Goal: Contribute content

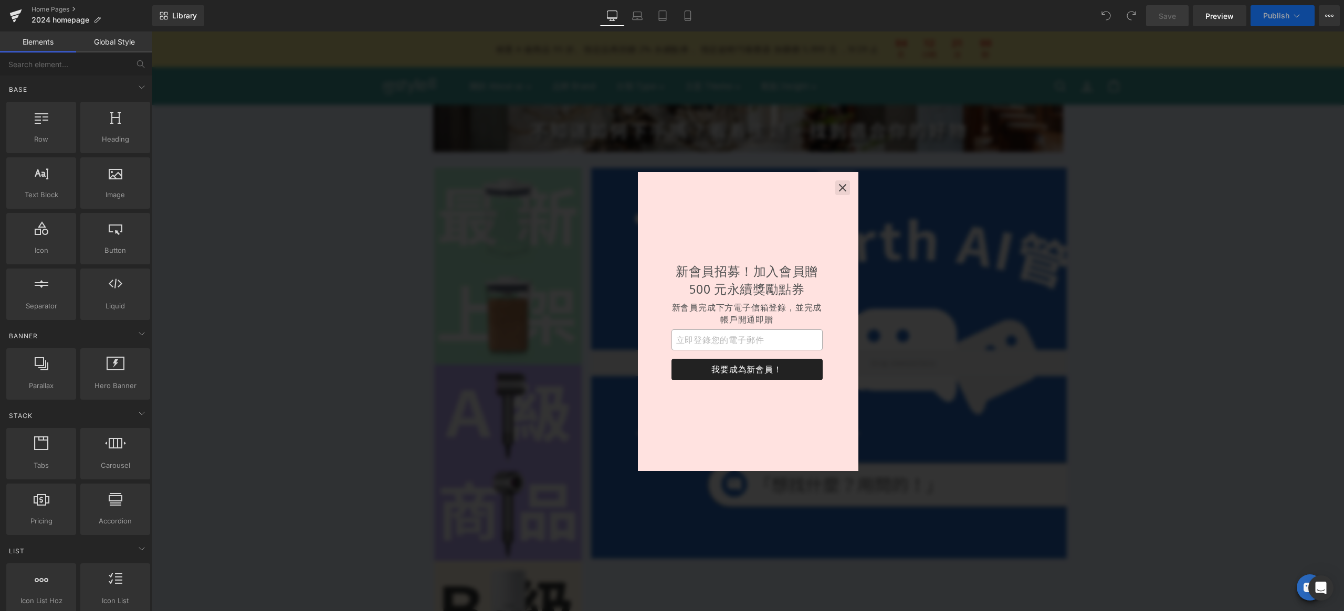
click at [836, 188] on button "button" at bounding box center [842, 188] width 15 height 15
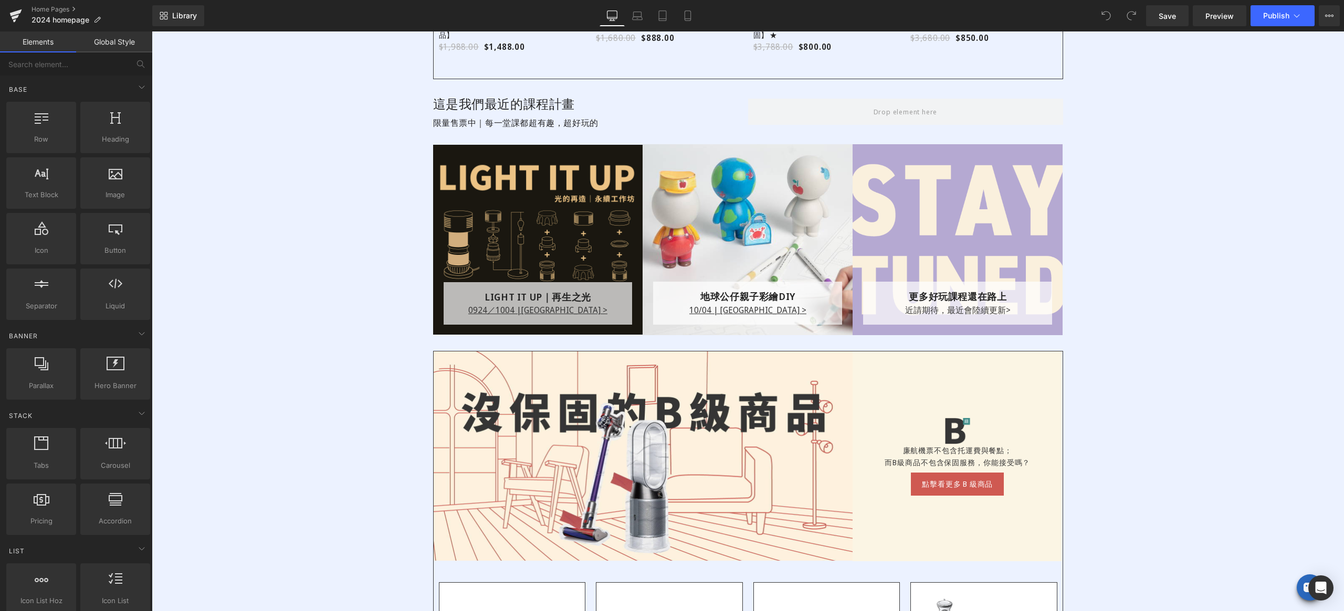
scroll to position [1166, 0]
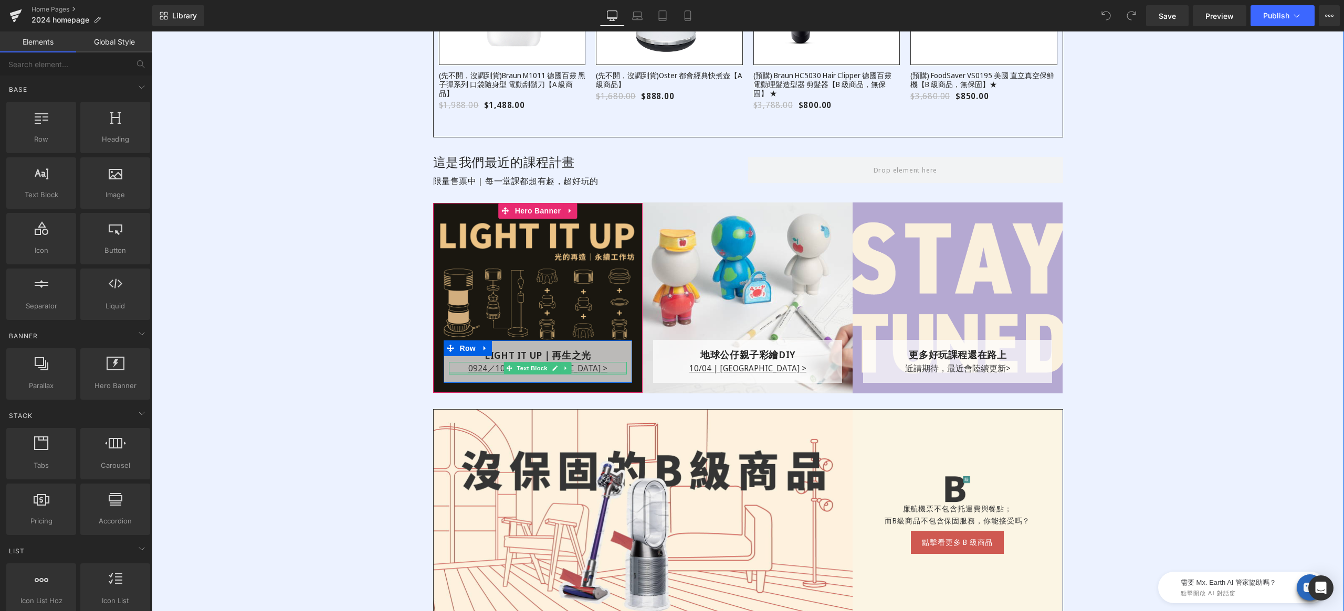
click at [474, 376] on div "LIGHT IT UP｜再生之光 Text Block 0924／1004 |[GEOGRAPHIC_DATA] > Text Block Row" at bounding box center [537, 362] width 189 height 43
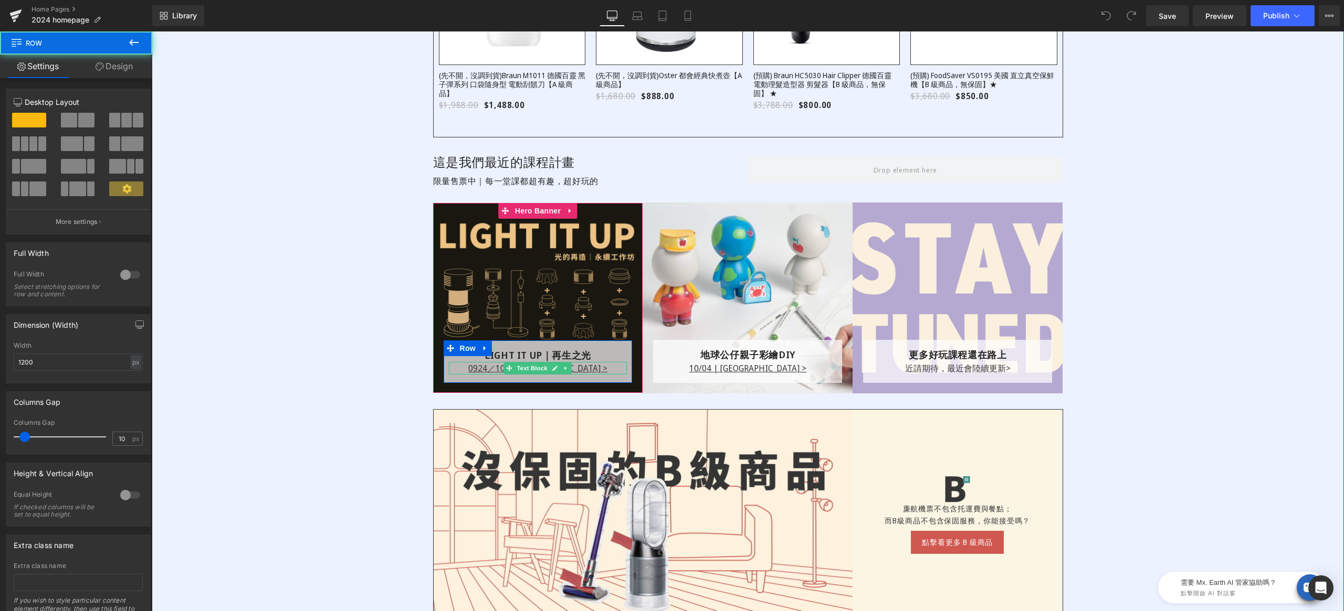
click at [482, 367] on p "0924／1004 |[GEOGRAPHIC_DATA] >" at bounding box center [538, 368] width 178 height 13
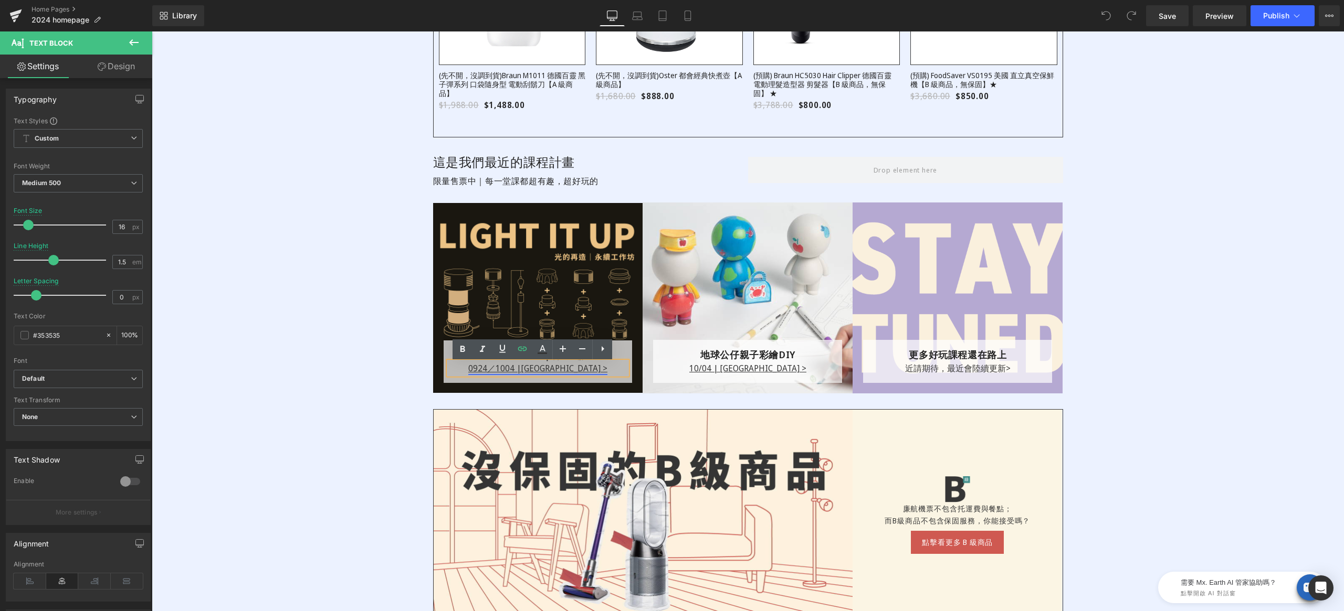
click at [488, 369] on link "0924／1004 |[GEOGRAPHIC_DATA] >" at bounding box center [537, 369] width 139 height 12
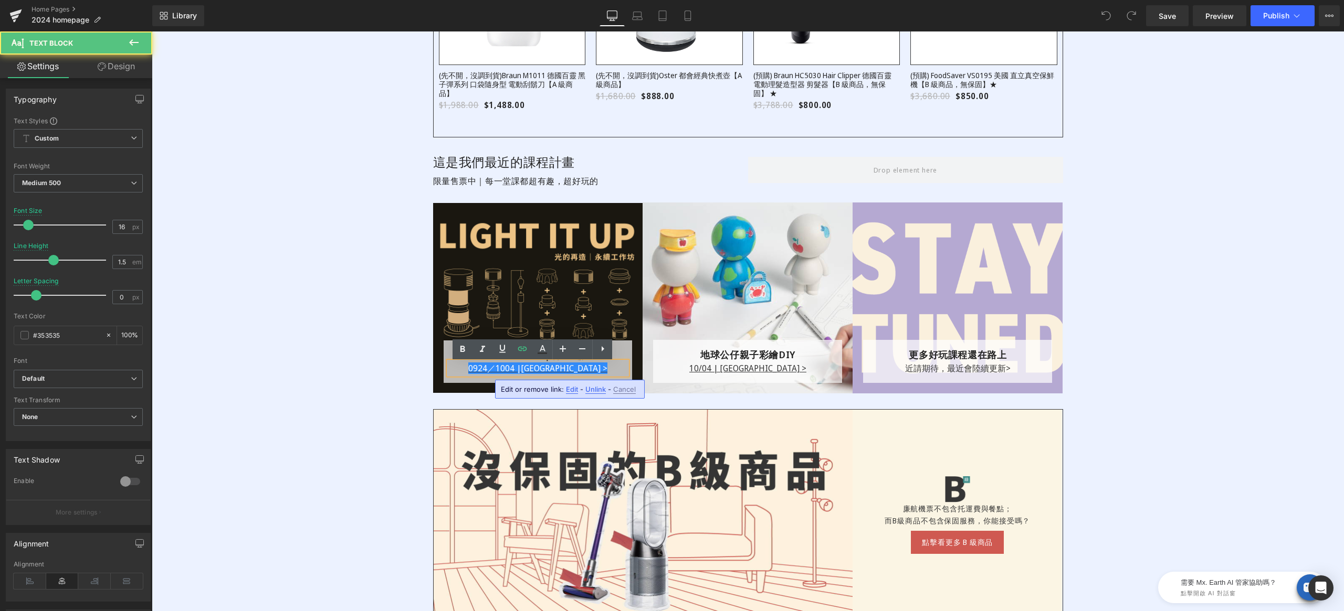
click at [484, 368] on p "0924／1004 |[GEOGRAPHIC_DATA] >" at bounding box center [538, 368] width 178 height 13
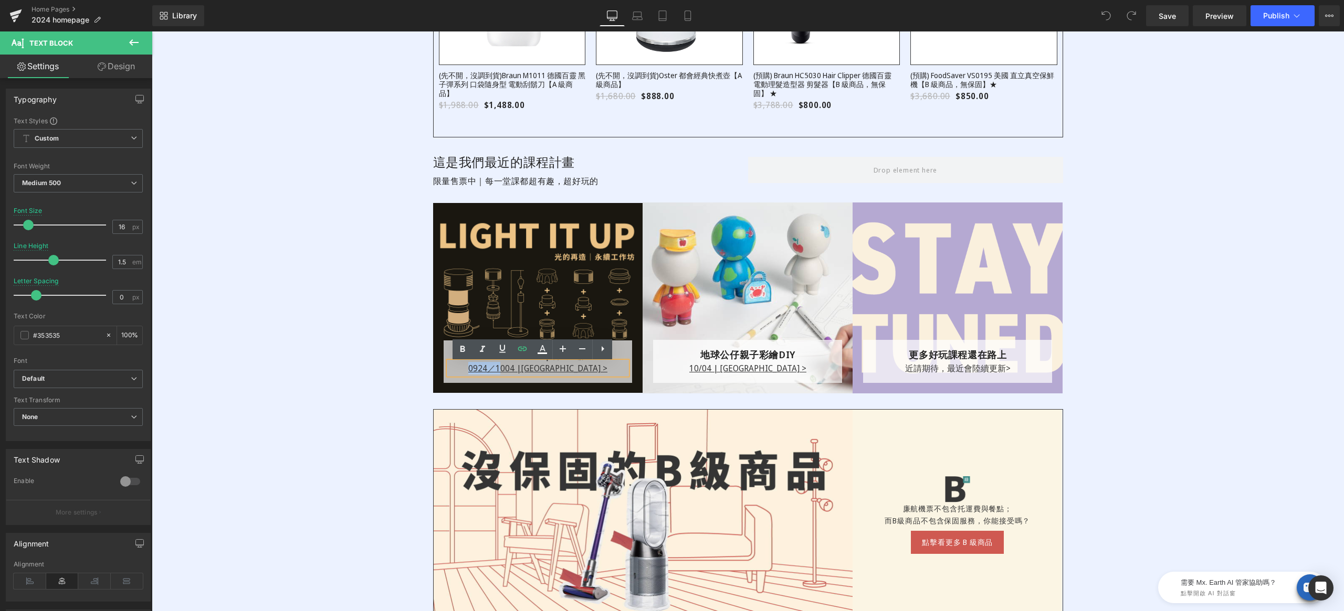
drag, startPoint x: 515, startPoint y: 367, endPoint x: 478, endPoint y: 368, distance: 37.8
click at [478, 368] on p "0924／1004 |[GEOGRAPHIC_DATA] >" at bounding box center [538, 368] width 178 height 13
click at [1166, 7] on link "Save" at bounding box center [1167, 15] width 43 height 21
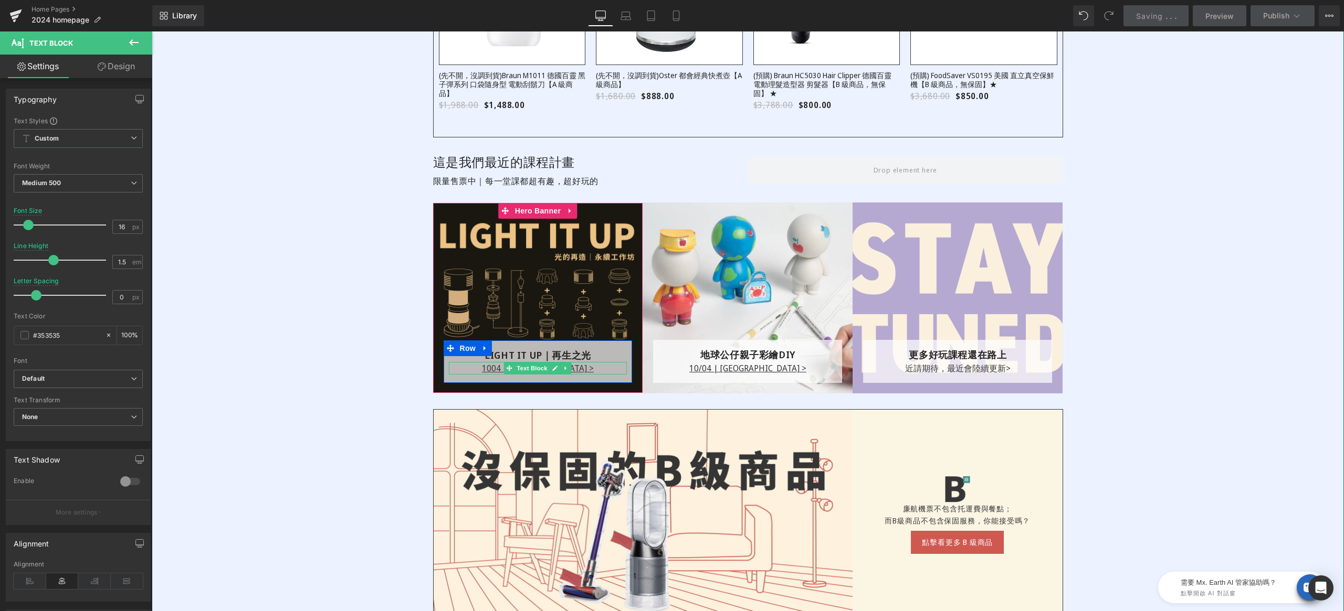
click at [493, 371] on p "1004 |[GEOGRAPHIC_DATA] >" at bounding box center [538, 368] width 178 height 13
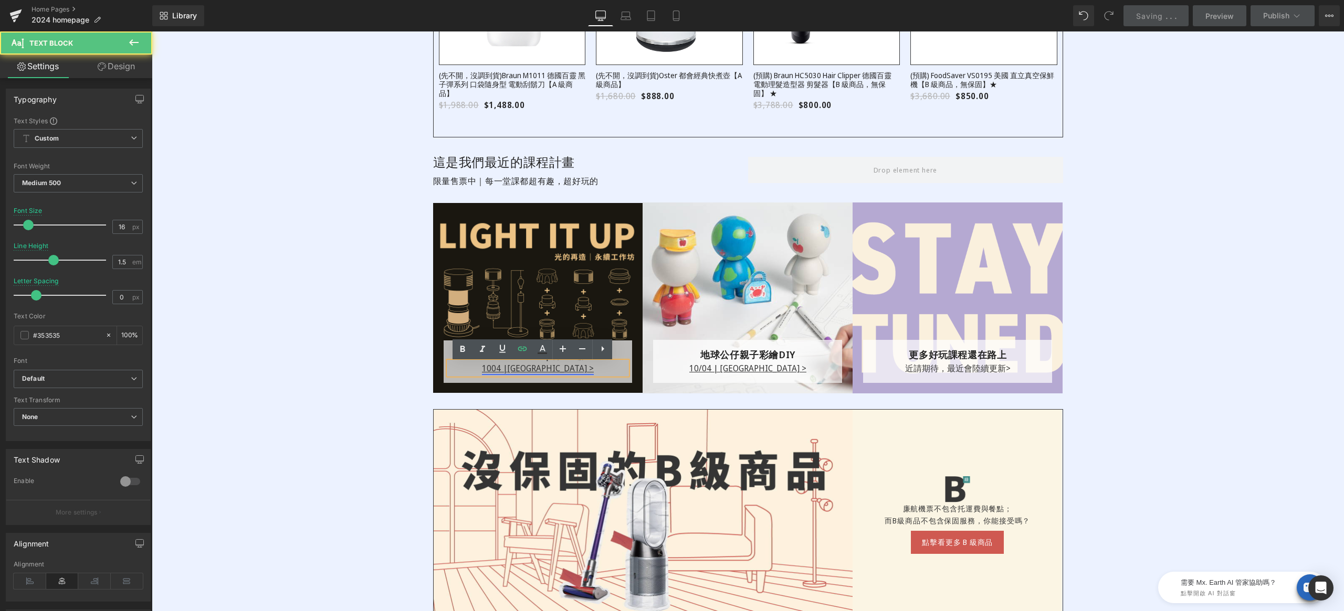
click at [525, 369] on link "1004 |[GEOGRAPHIC_DATA] >" at bounding box center [538, 369] width 112 height 12
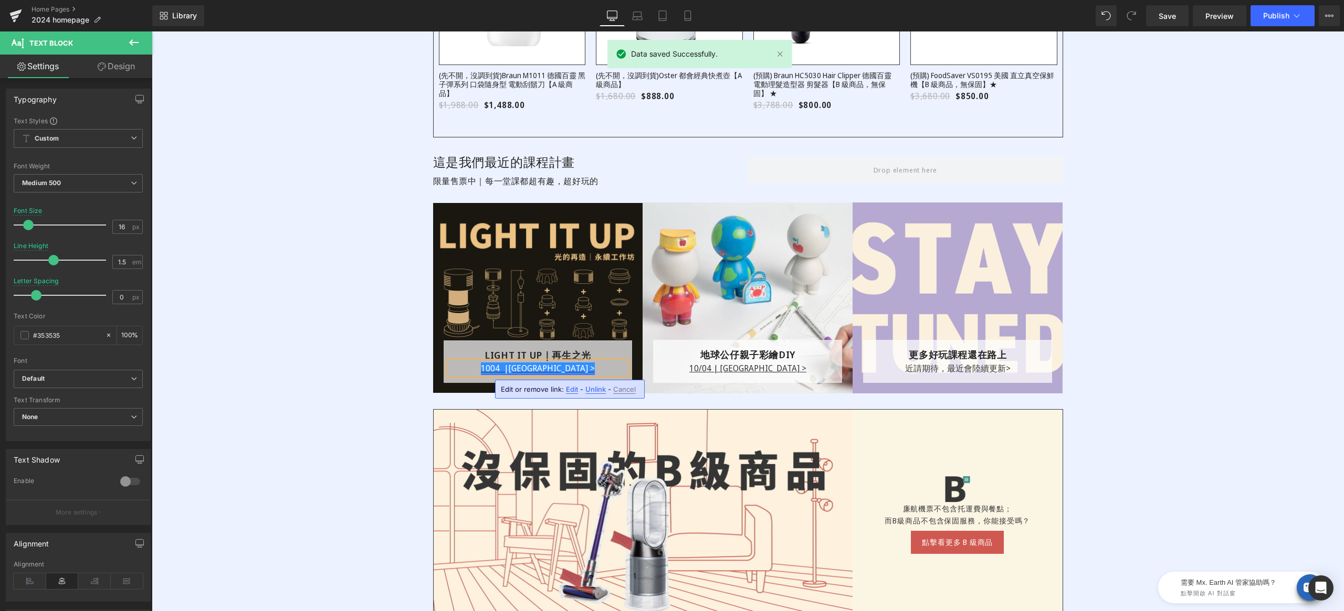
click at [531, 371] on link "1004 |[GEOGRAPHIC_DATA] >" at bounding box center [538, 369] width 114 height 12
click at [1108, 273] on div "Image 商品接近全新，並且擁有保固服務 的好商品，機會難得 Text Block 商品接近全新，並且擁有保固服務 的好商品，機會難得 Text Block…" at bounding box center [748, 40] width 1192 height 706
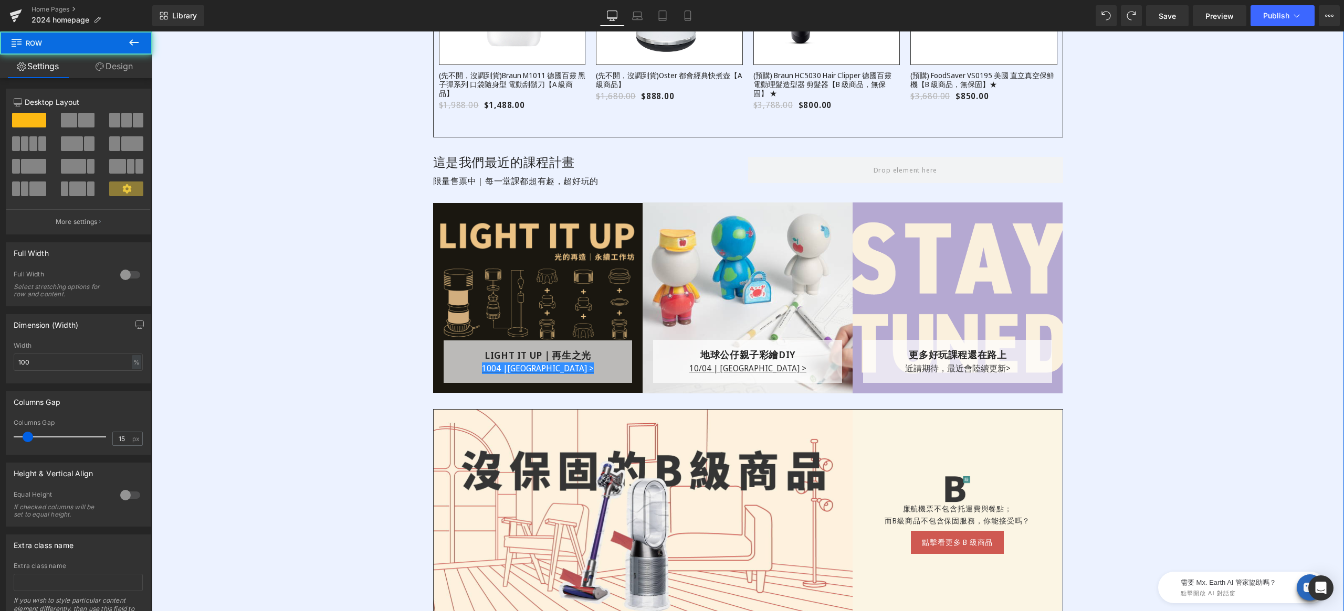
click at [380, 390] on div "Image 商品接近全新，並且擁有保固服務 的好商品，機會難得 Text Block 商品接近全新，並且擁有保固服務 的好商品，機會難得 Text Block…" at bounding box center [748, 40] width 1192 height 706
click at [1144, 11] on div "Save Preview Publish Scheduled View Live Page View with current Template Save T…" at bounding box center [1242, 15] width 202 height 21
click at [1149, 15] on link "Save" at bounding box center [1167, 15] width 43 height 21
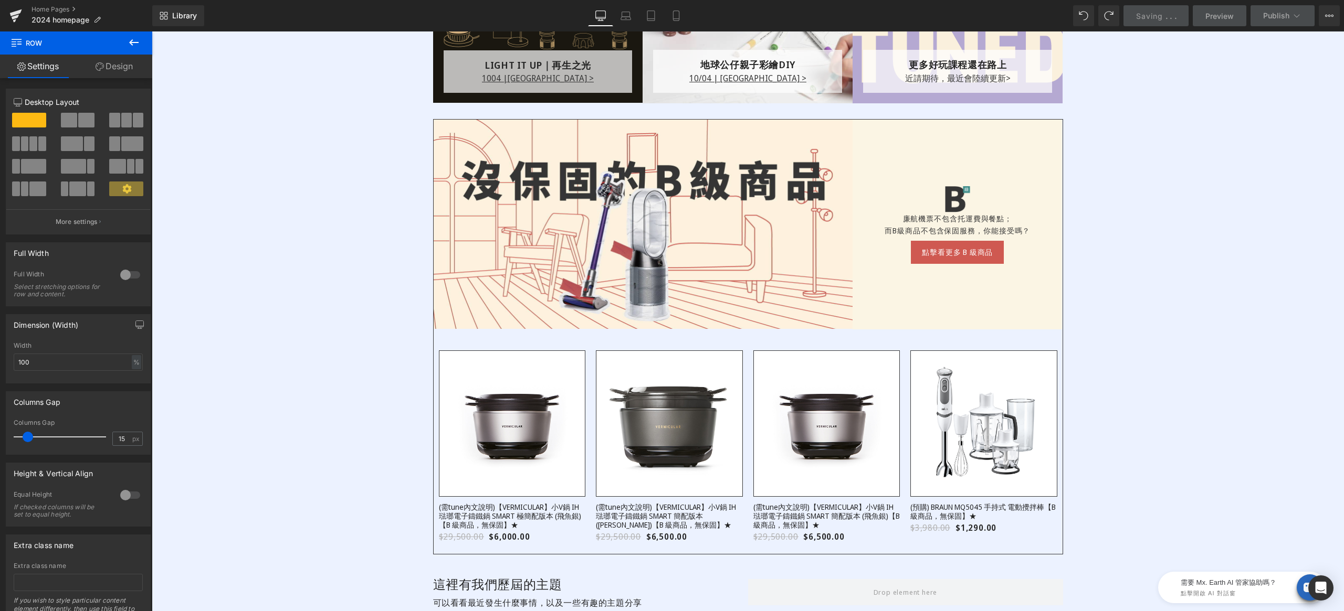
scroll to position [1088, 0]
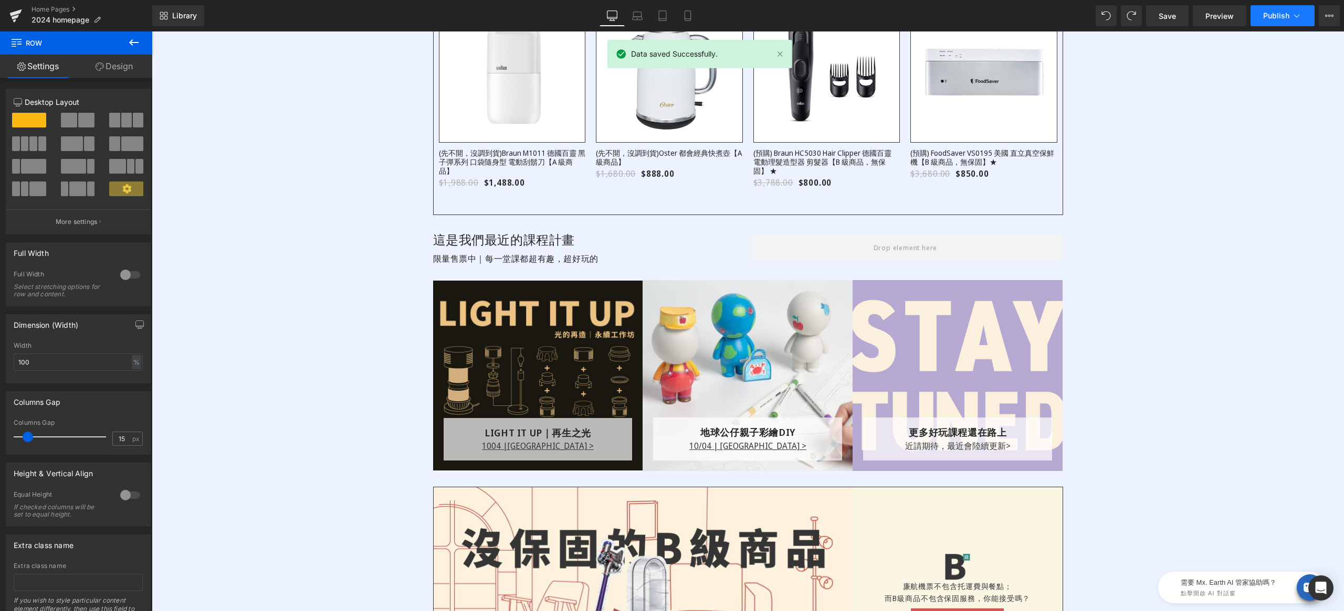
click at [1263, 20] on button "Publish" at bounding box center [1282, 15] width 64 height 21
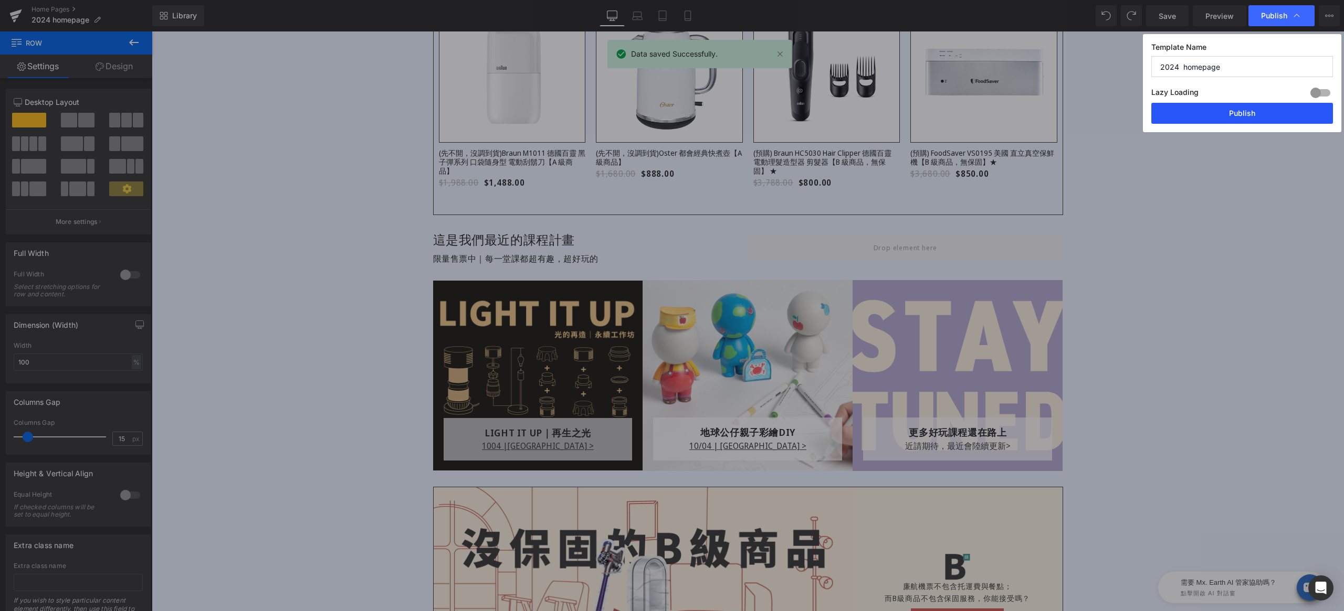
click at [1247, 117] on button "Publish" at bounding box center [1242, 113] width 182 height 21
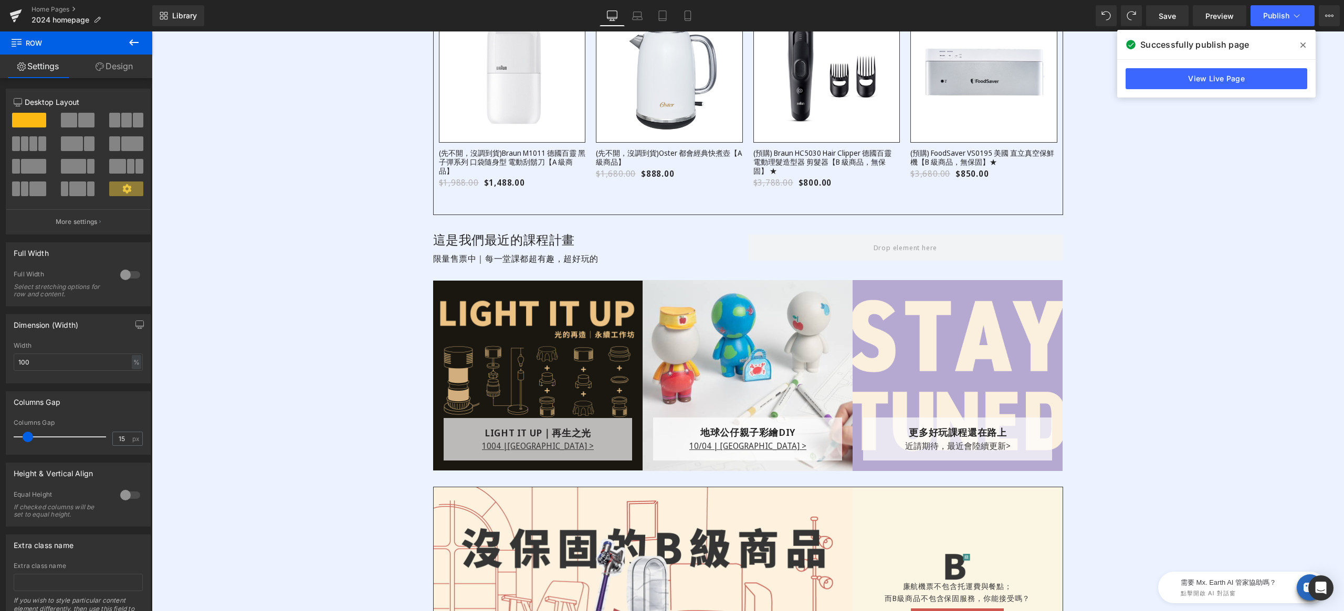
drag, startPoint x: 1302, startPoint y: 48, endPoint x: 399, endPoint y: 60, distance: 903.3
click at [1302, 48] on icon at bounding box center [1302, 45] width 5 height 8
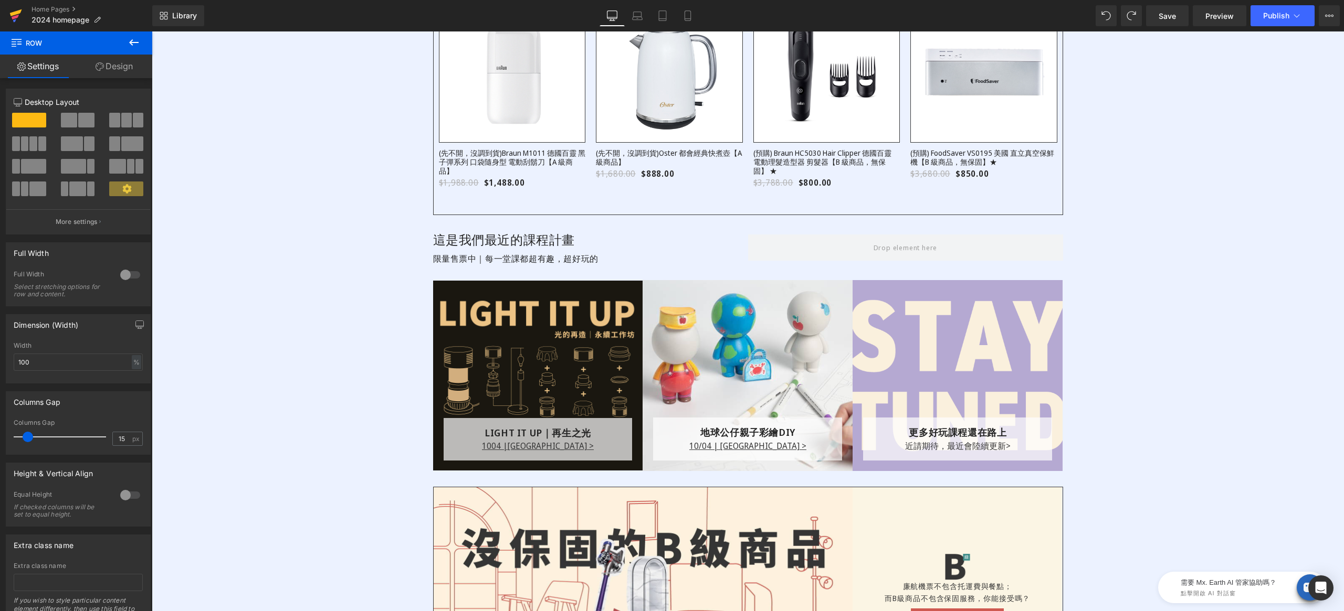
click at [16, 17] on icon at bounding box center [15, 17] width 7 height 5
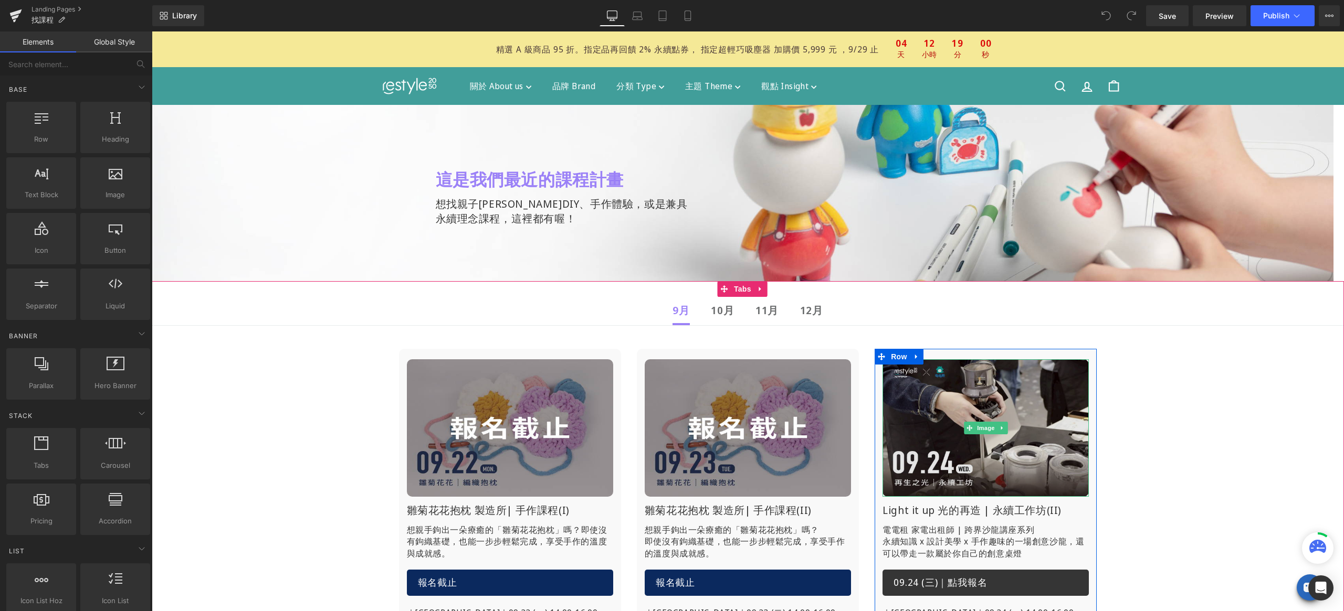
click at [999, 411] on img at bounding box center [985, 428] width 206 height 138
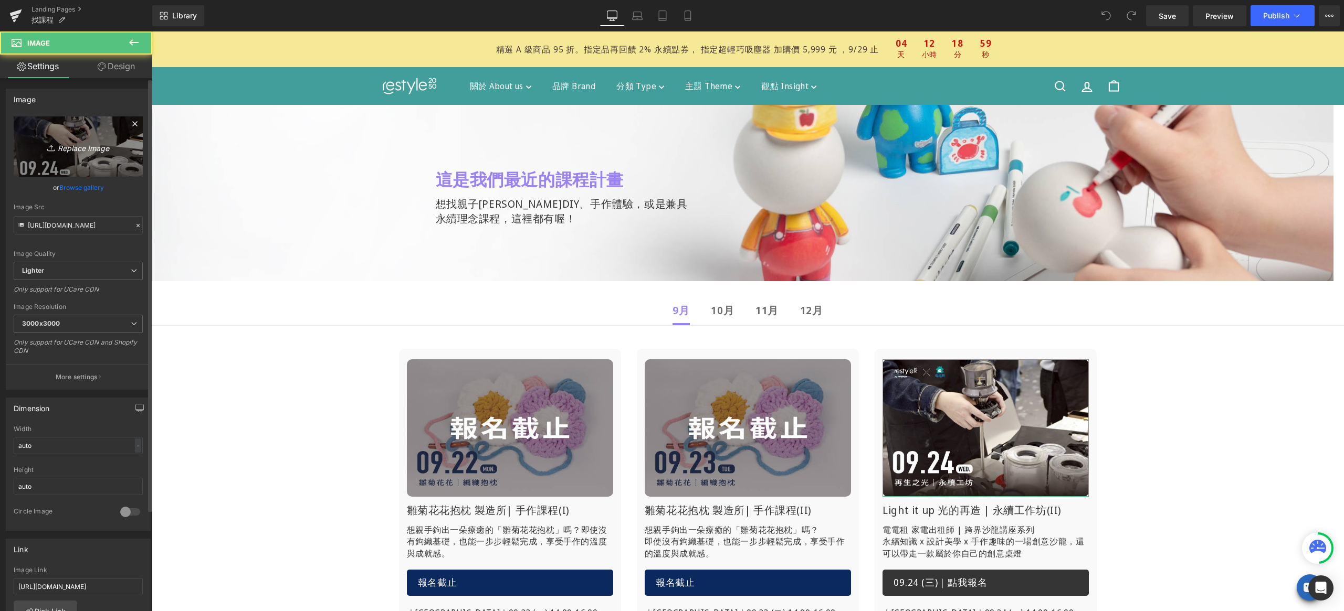
click at [78, 150] on icon "Replace Image" at bounding box center [78, 146] width 84 height 13
type input "C:\fakepath\找課程-再生-0924-END.jpg"
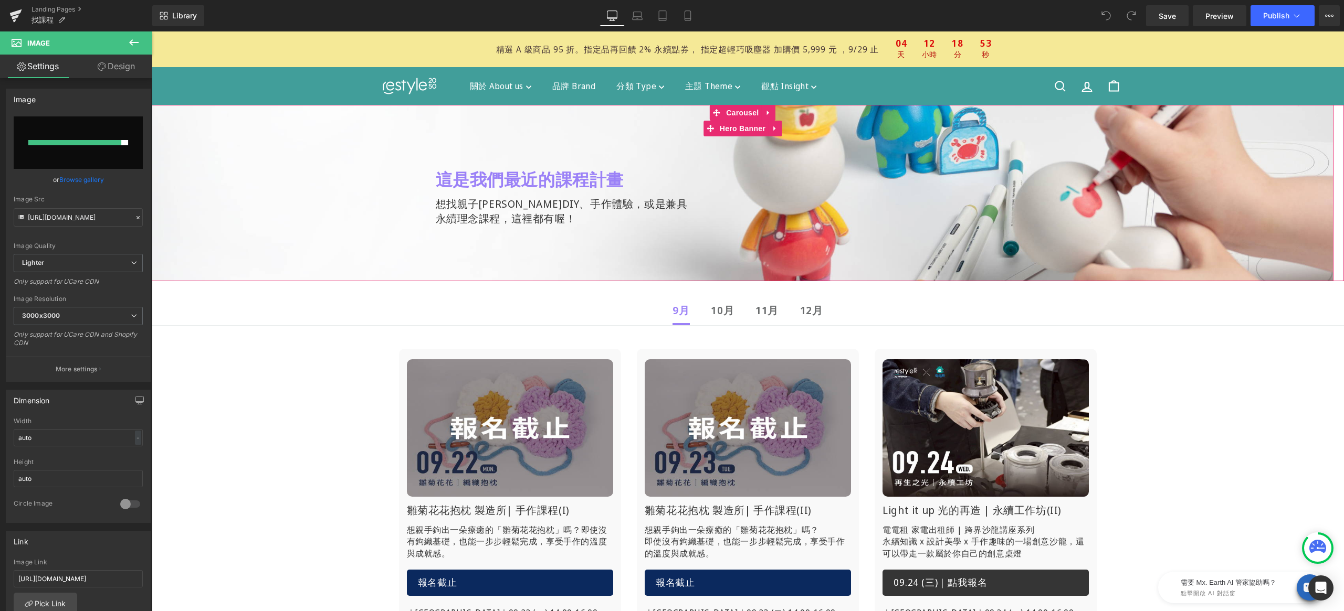
type input "https://ucarecdn.com/f73325c7-928a-411b-9bc7-3cccf446e318/-/format/auto/-/previ…"
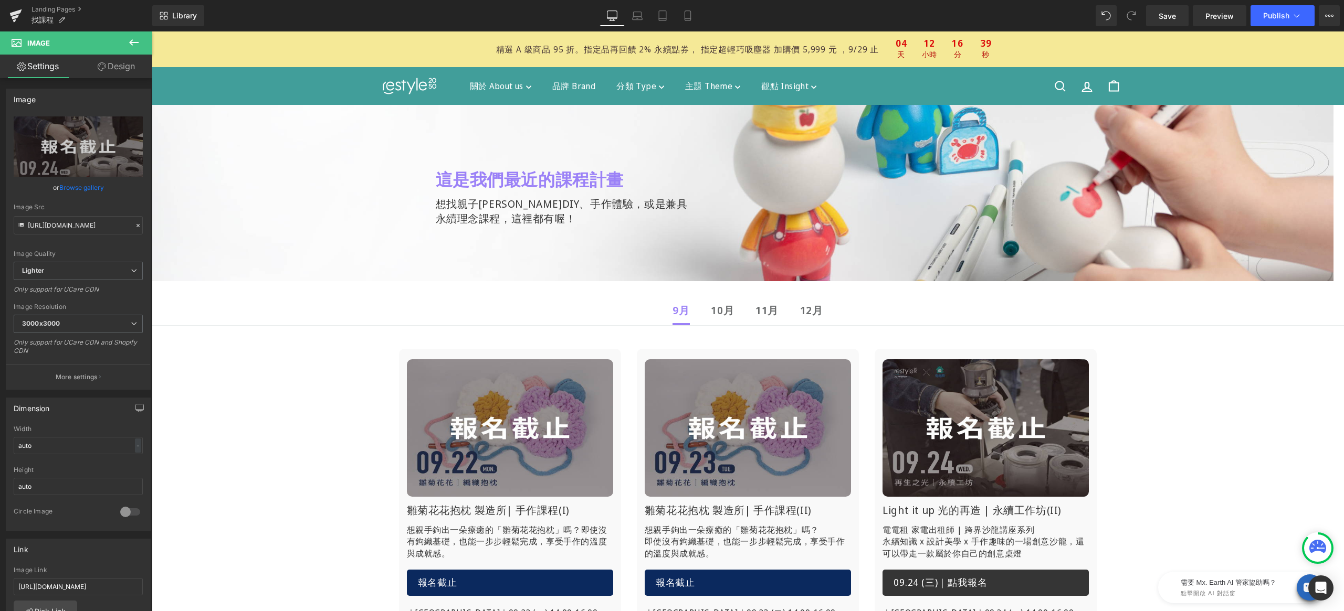
scroll to position [64, 0]
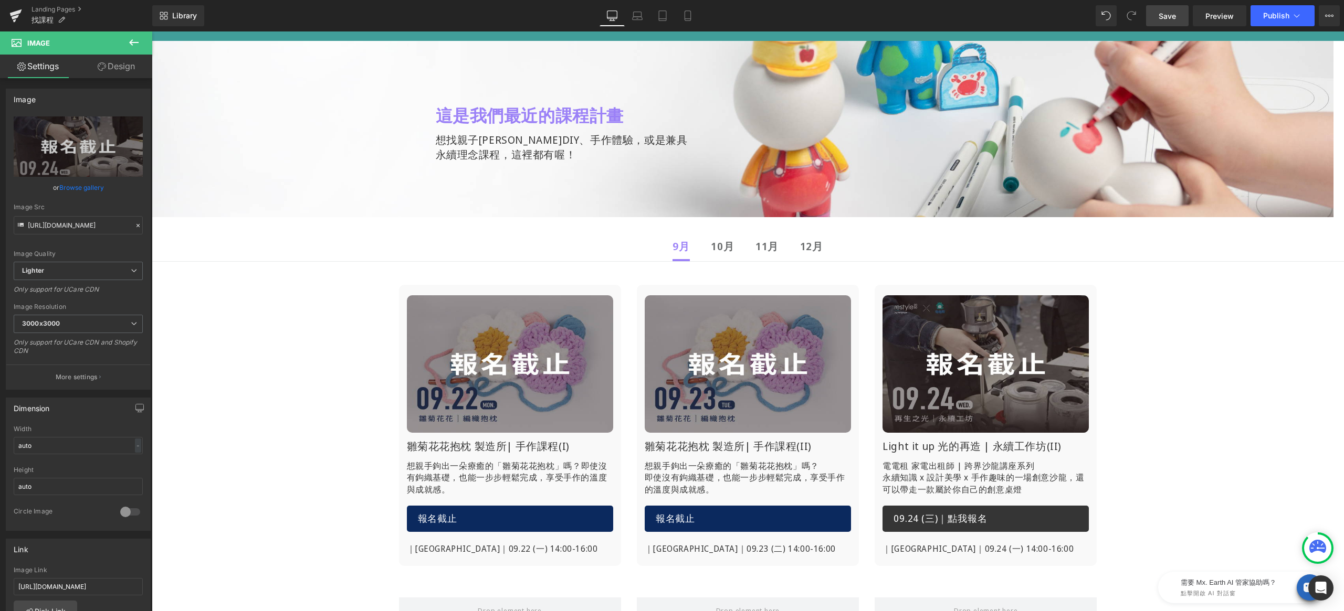
click at [1164, 13] on span "Save" at bounding box center [1166, 15] width 17 height 11
click at [1282, 16] on span "Publish" at bounding box center [1276, 16] width 26 height 8
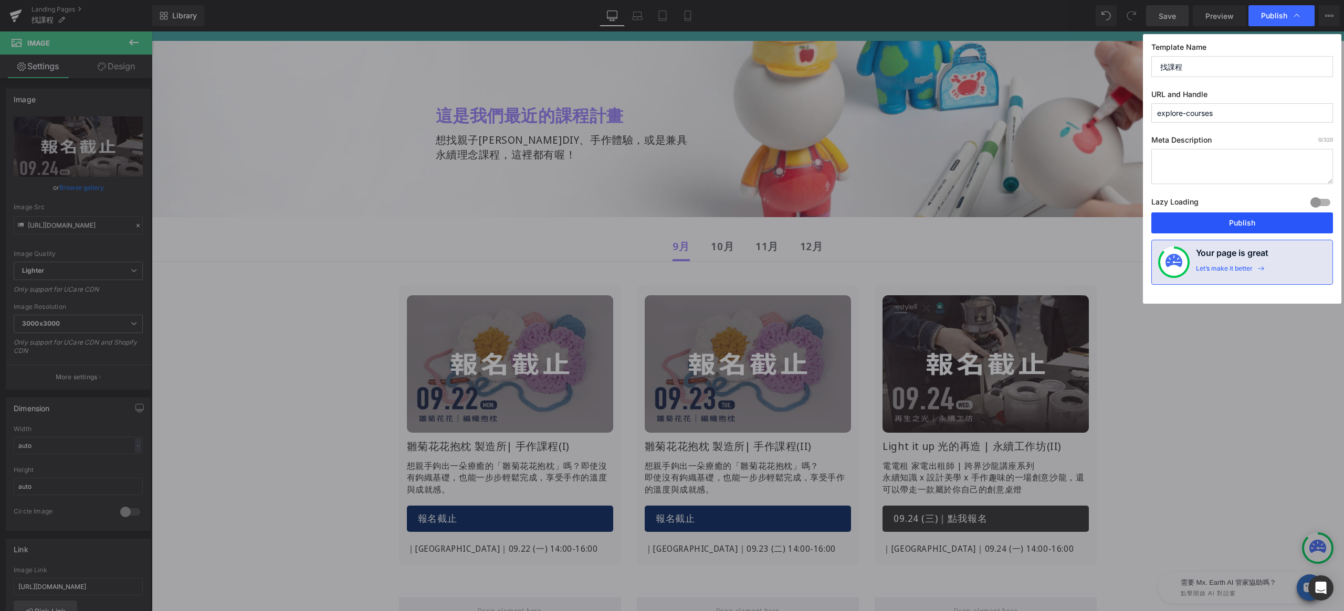
click at [1266, 217] on button "Publish" at bounding box center [1242, 223] width 182 height 21
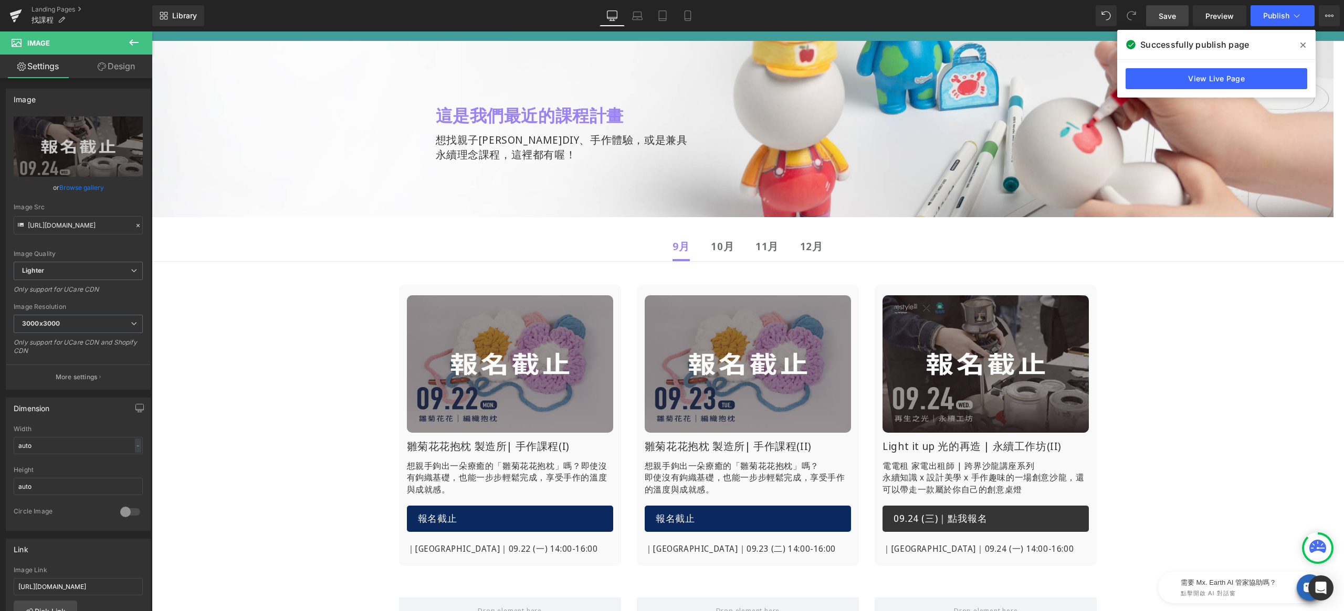
click at [1305, 47] on span at bounding box center [1302, 45] width 17 height 17
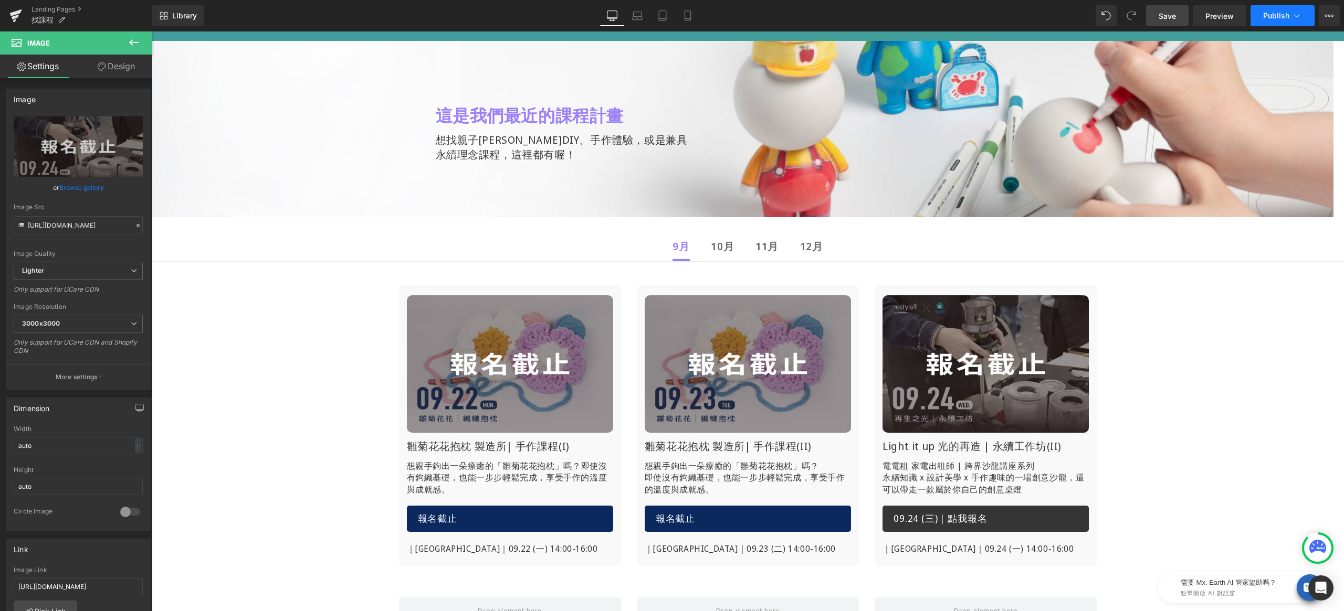
click at [1270, 20] on button "Publish" at bounding box center [1282, 15] width 64 height 21
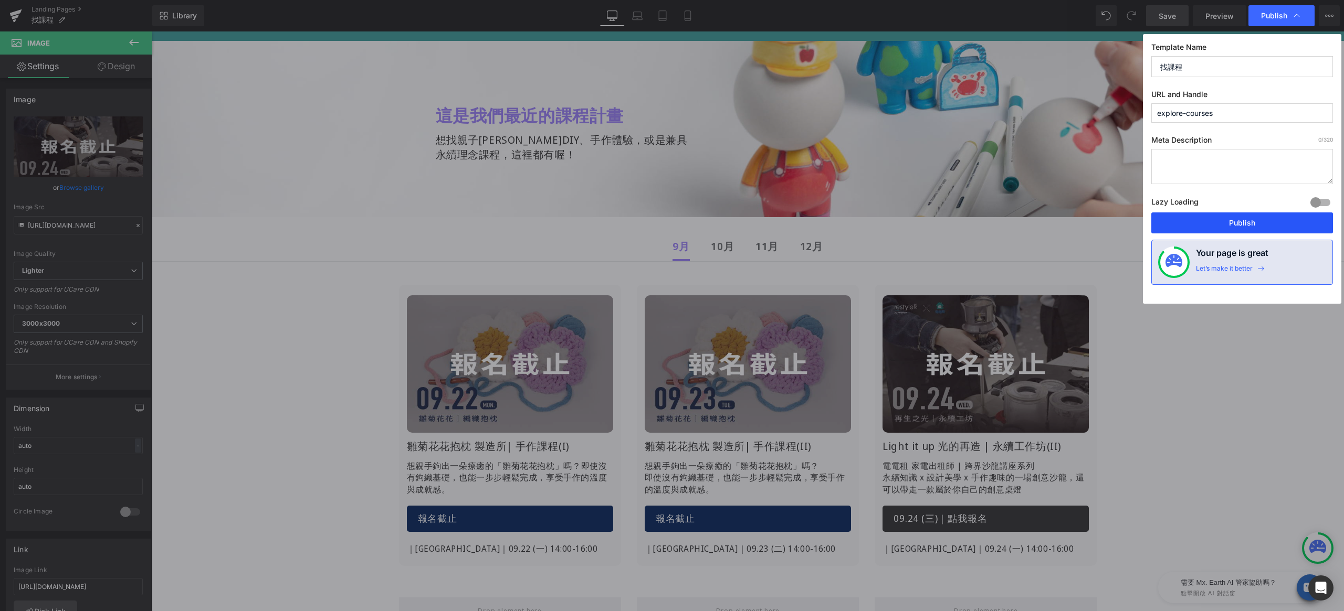
click at [1243, 218] on button "Publish" at bounding box center [1242, 223] width 182 height 21
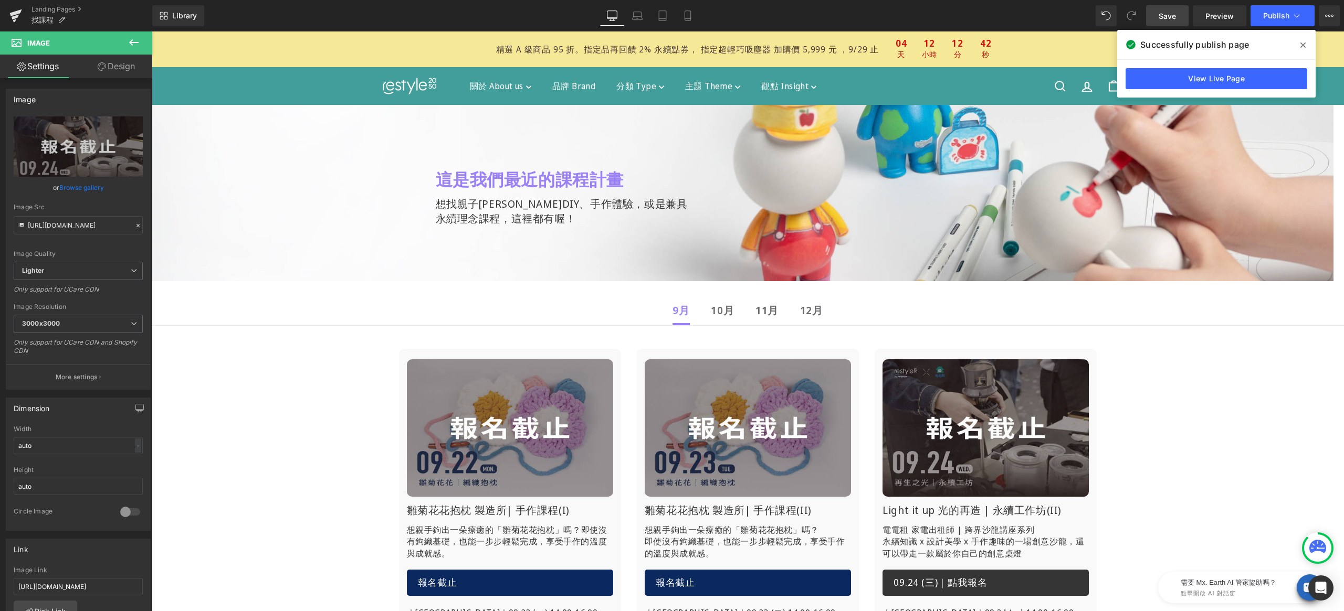
click at [1303, 43] on icon at bounding box center [1302, 45] width 5 height 8
